Goal: Navigation & Orientation: Find specific page/section

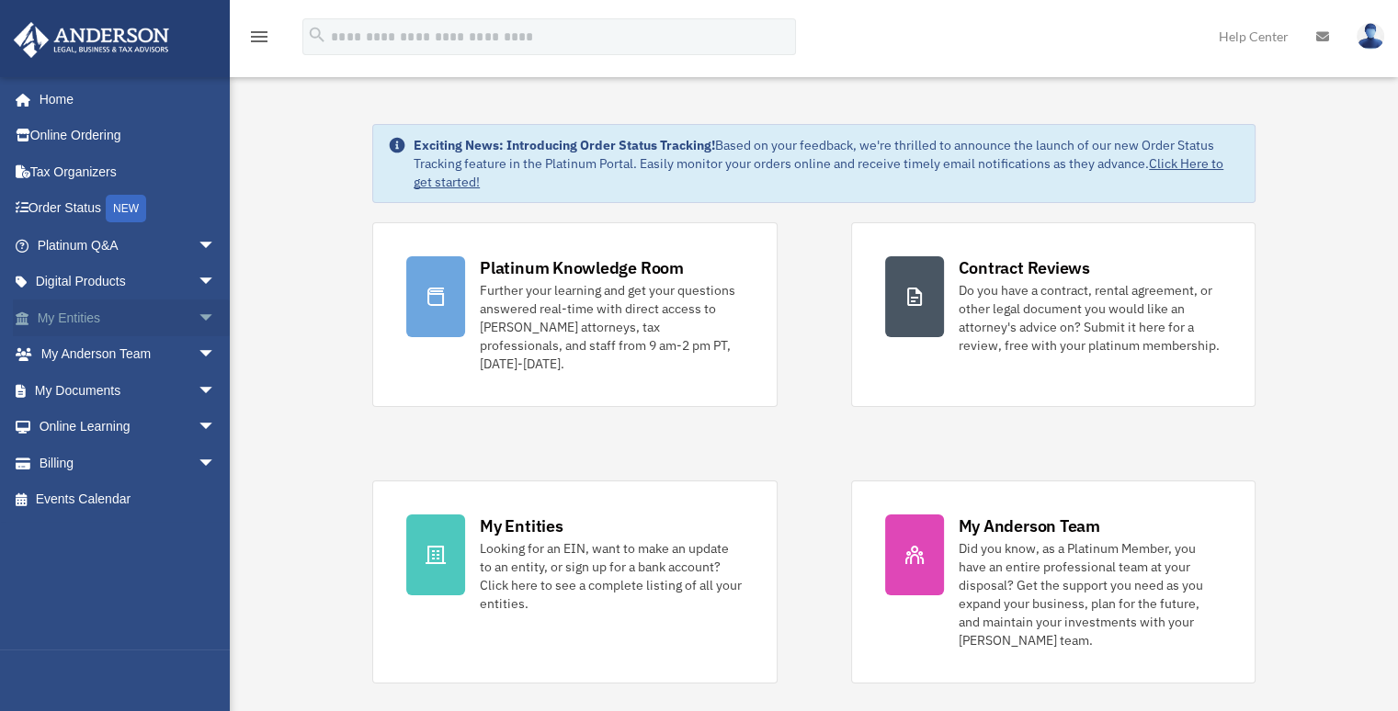
click at [198, 317] on span "arrow_drop_down" at bounding box center [216, 319] width 37 height 38
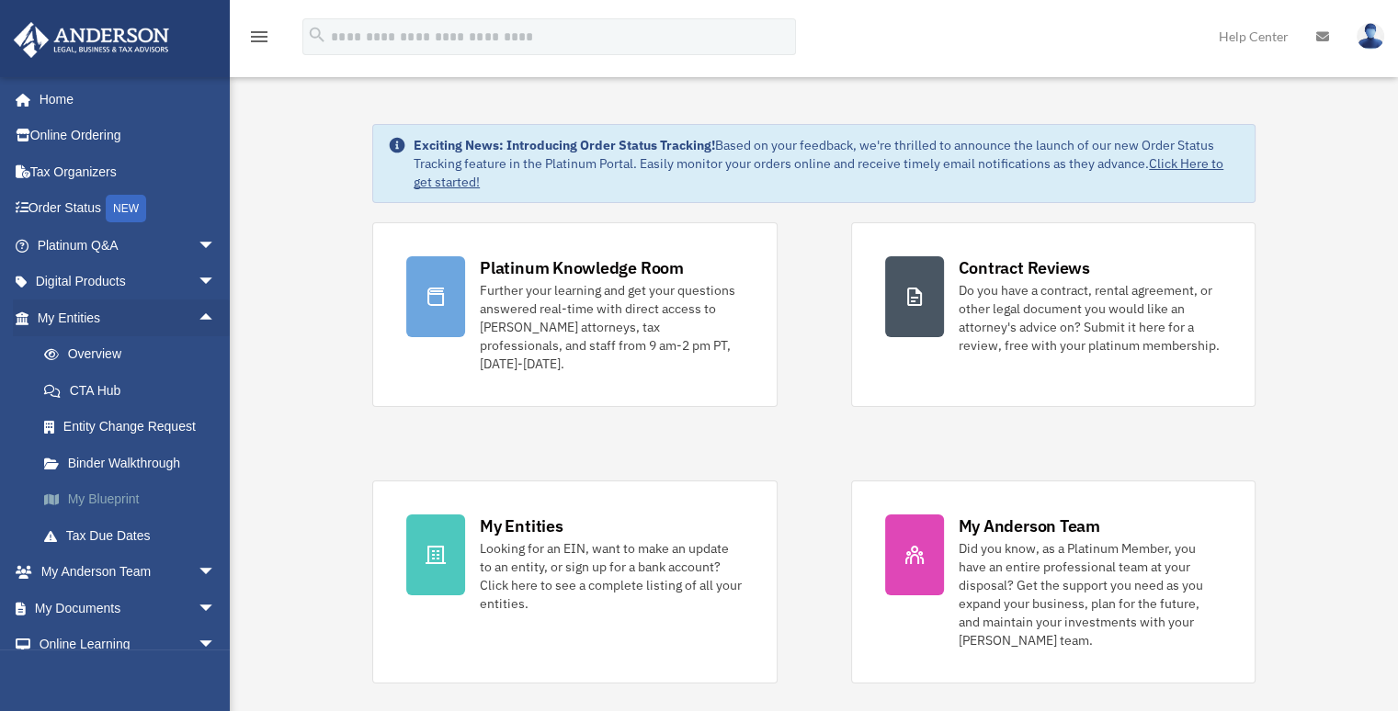
click at [96, 500] on link "My Blueprint" at bounding box center [135, 500] width 218 height 37
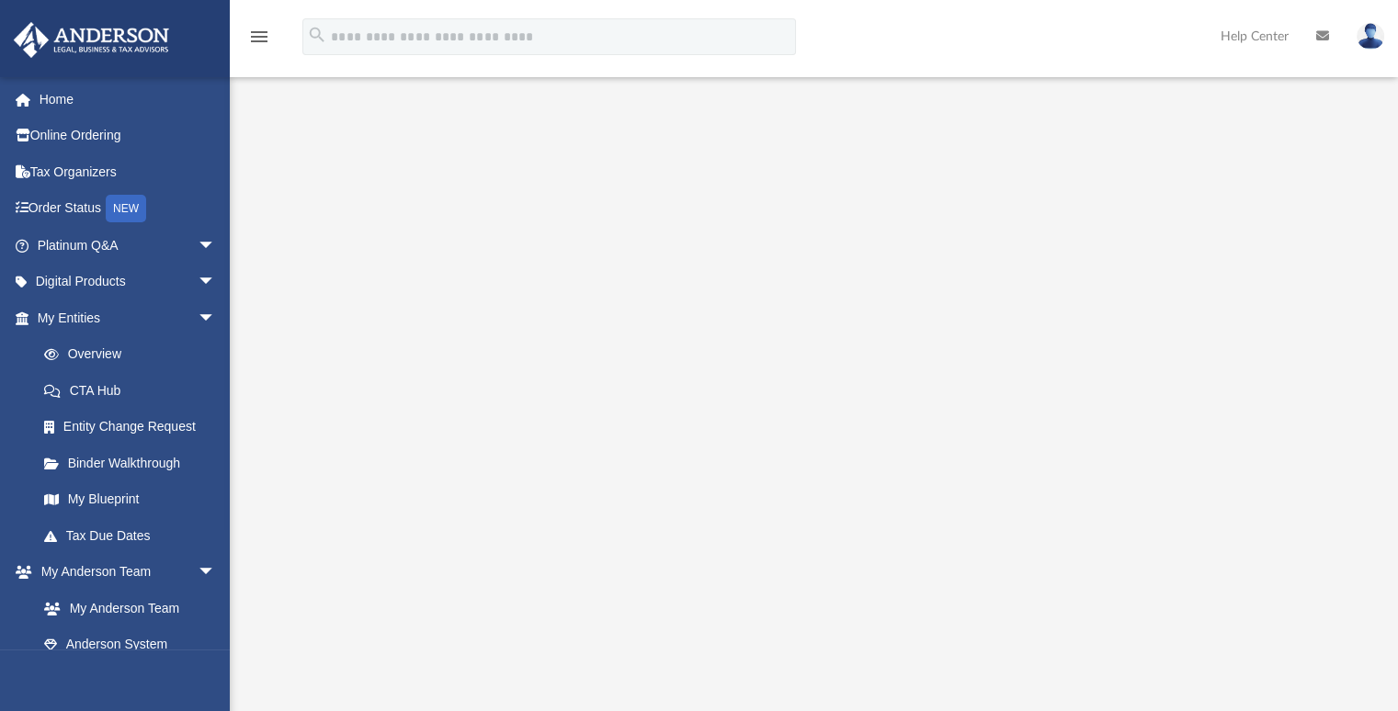
scroll to position [68, 0]
click at [102, 460] on link "Binder Walkthrough" at bounding box center [135, 463] width 218 height 37
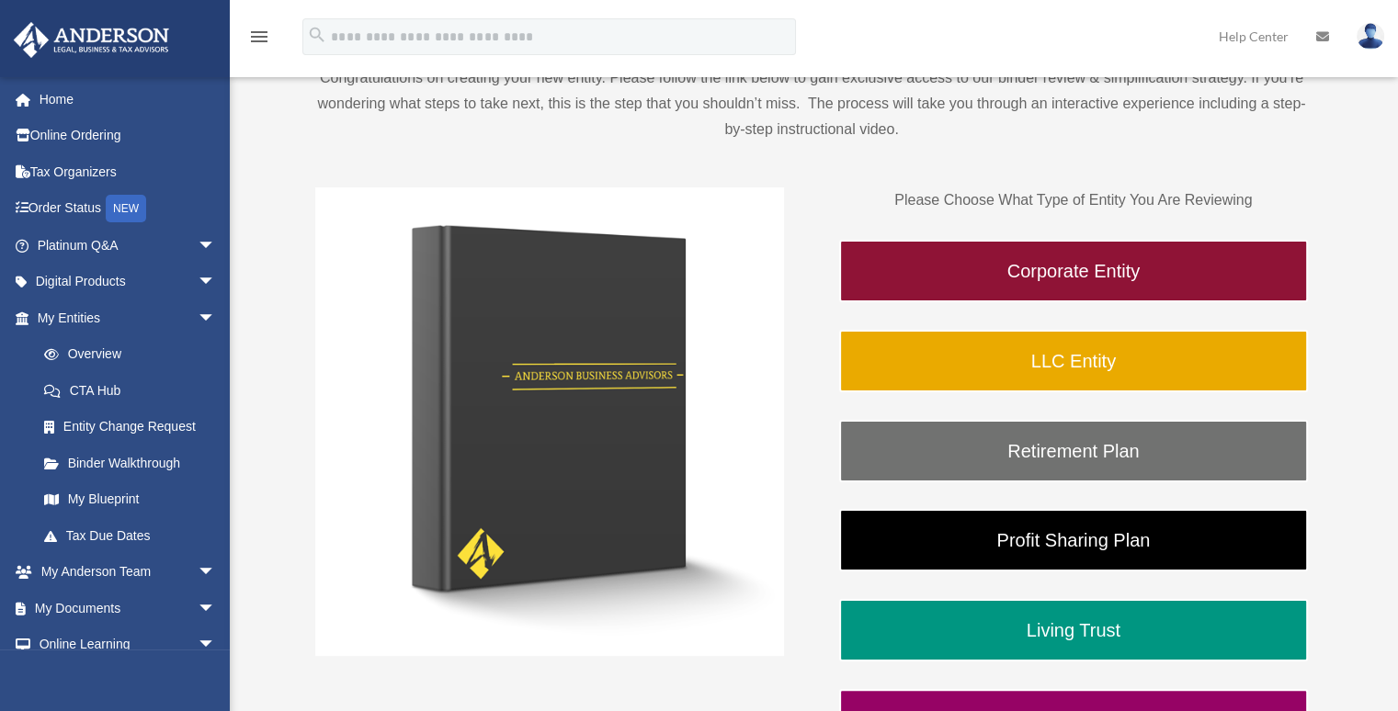
scroll to position [92, 0]
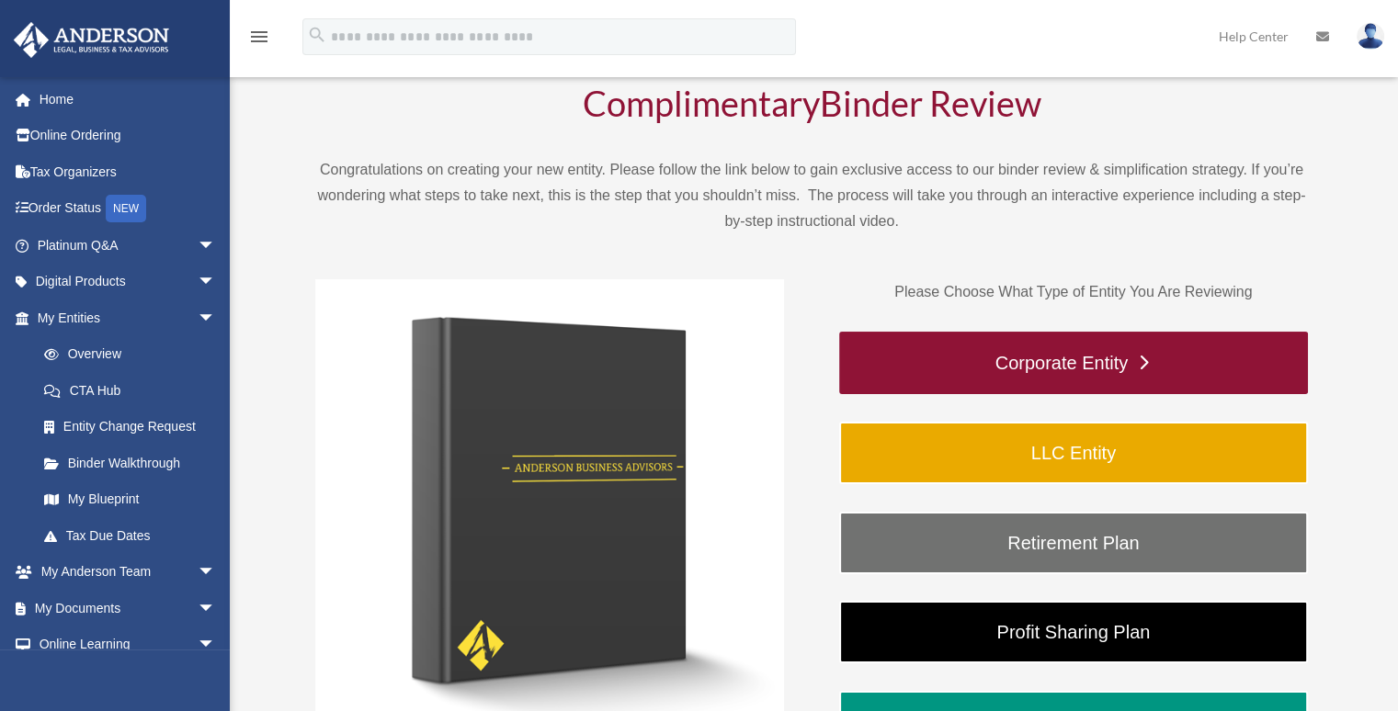
click at [1099, 365] on link "Corporate Entity" at bounding box center [1073, 363] width 469 height 62
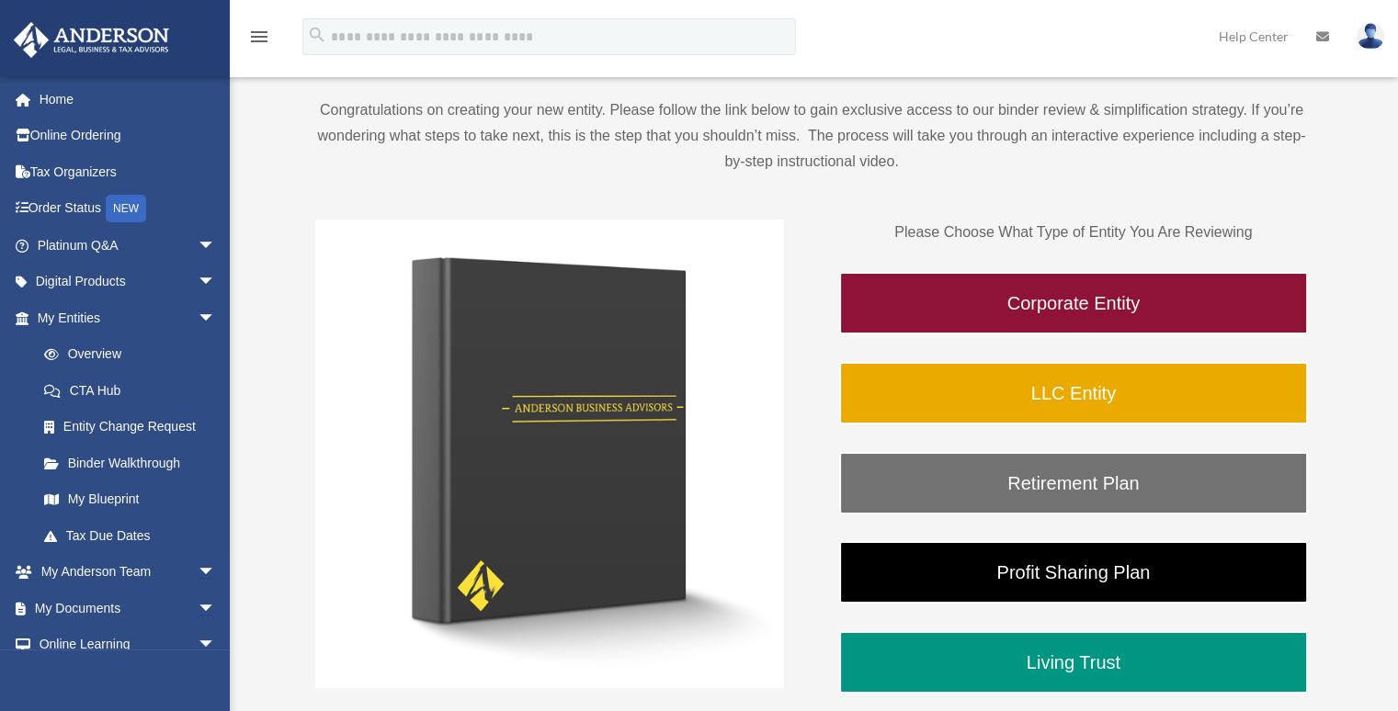
scroll to position [184, 0]
